Goal: Transaction & Acquisition: Obtain resource

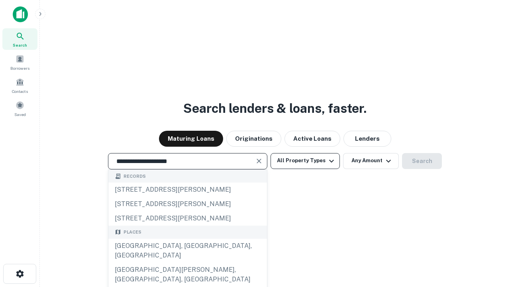
click at [187, 263] on div "Santa Monica, CA, USA" at bounding box center [187, 251] width 159 height 24
click at [305, 161] on button "All Property Types" at bounding box center [305, 161] width 69 height 16
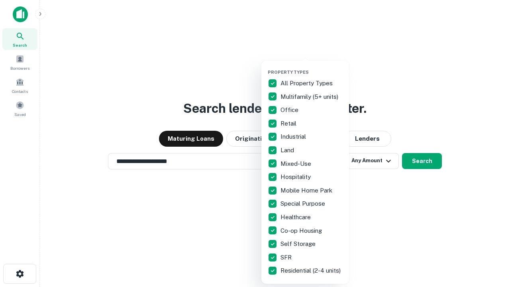
type input "**********"
click at [312, 67] on button "button" at bounding box center [312, 67] width 88 height 0
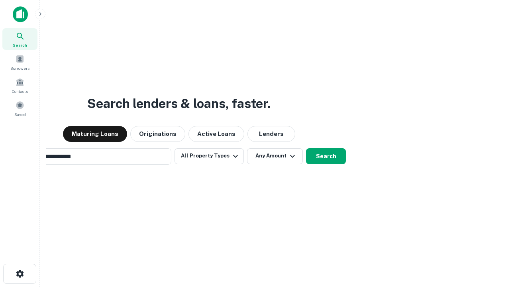
scroll to position [12, 0]
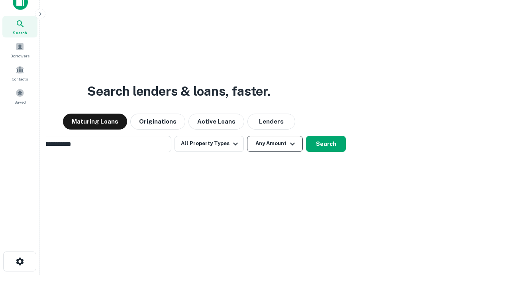
click at [247, 136] on button "Any Amount" at bounding box center [275, 144] width 56 height 16
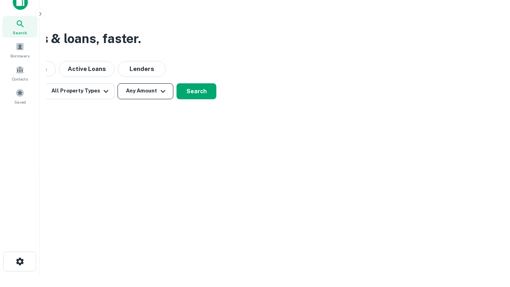
scroll to position [13, 0]
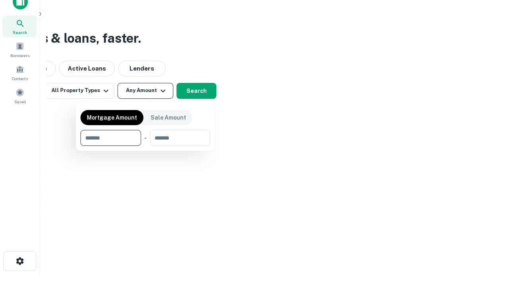
type input "*******"
click at [146, 146] on button "button" at bounding box center [146, 146] width 130 height 0
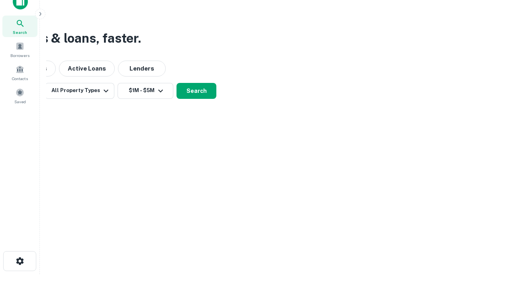
scroll to position [12, 0]
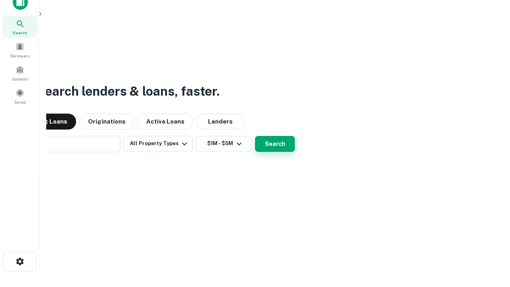
click at [255, 136] on button "Search" at bounding box center [275, 144] width 40 height 16
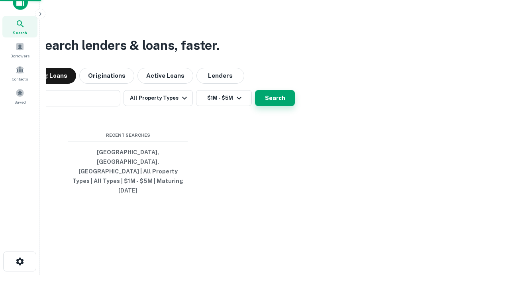
scroll to position [13, 0]
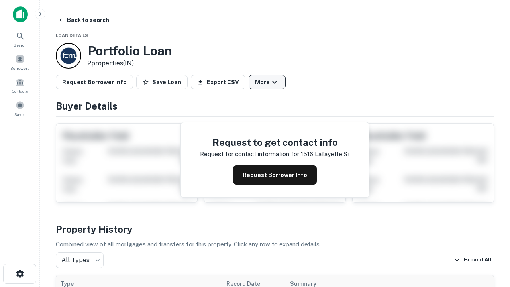
click at [267, 82] on button "More" at bounding box center [267, 82] width 37 height 14
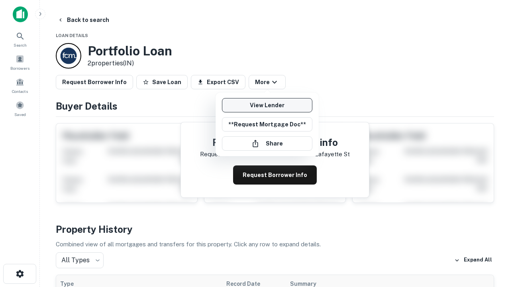
click at [267, 105] on link "View Lender" at bounding box center [267, 105] width 91 height 14
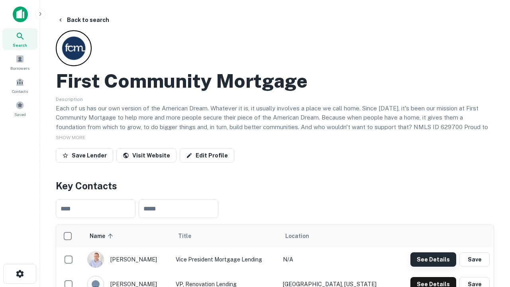
click at [433, 259] on button "See Details" at bounding box center [434, 259] width 46 height 14
click at [20, 274] on icon "button" at bounding box center [20, 274] width 10 height 10
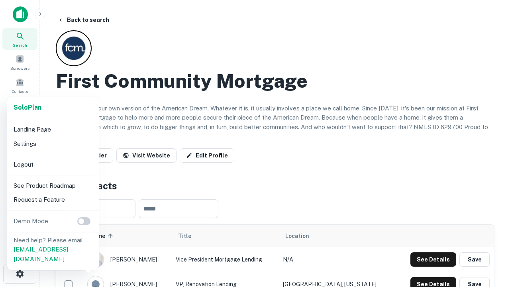
click at [53, 164] on li "Logout" at bounding box center [52, 164] width 85 height 14
